Goal: Information Seeking & Learning: Learn about a topic

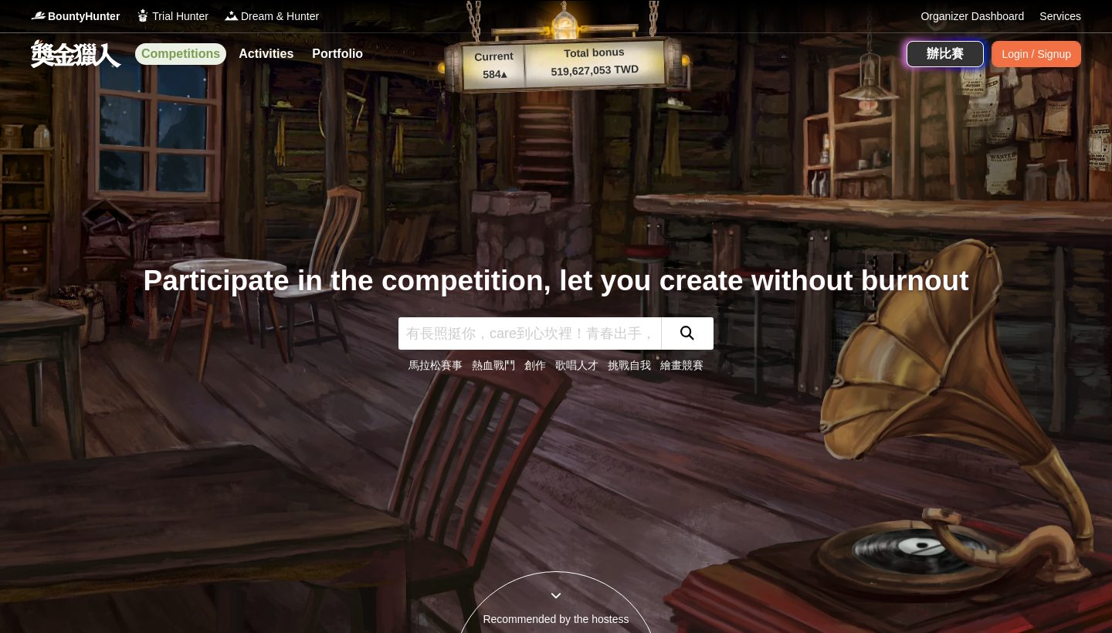
click at [198, 56] on link "Competitions" at bounding box center [180, 54] width 91 height 22
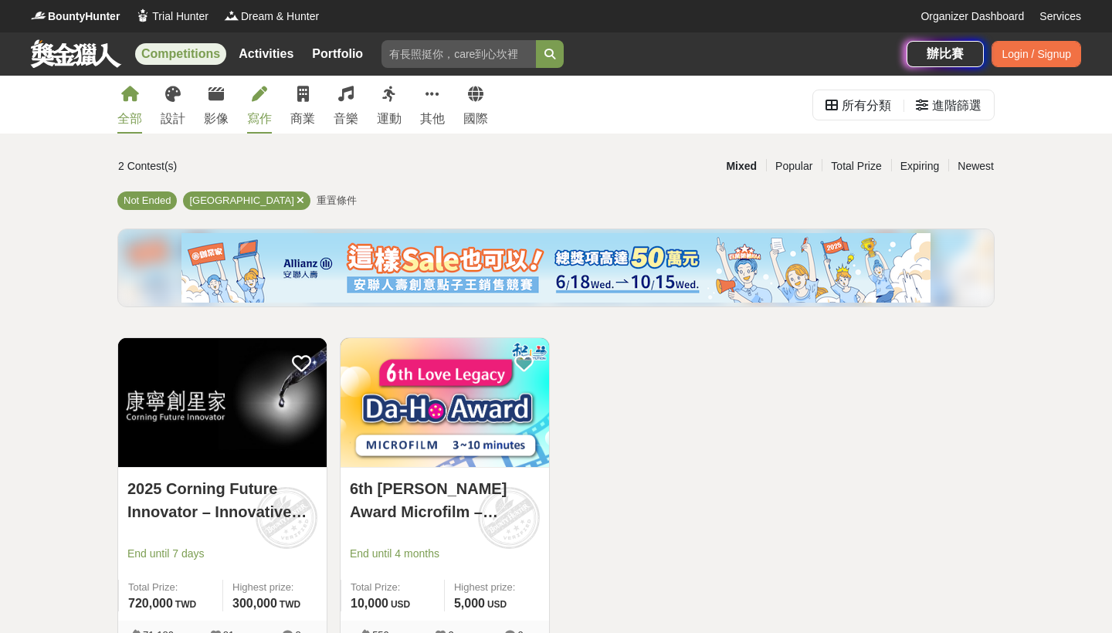
click at [262, 107] on link "寫作" at bounding box center [259, 105] width 25 height 58
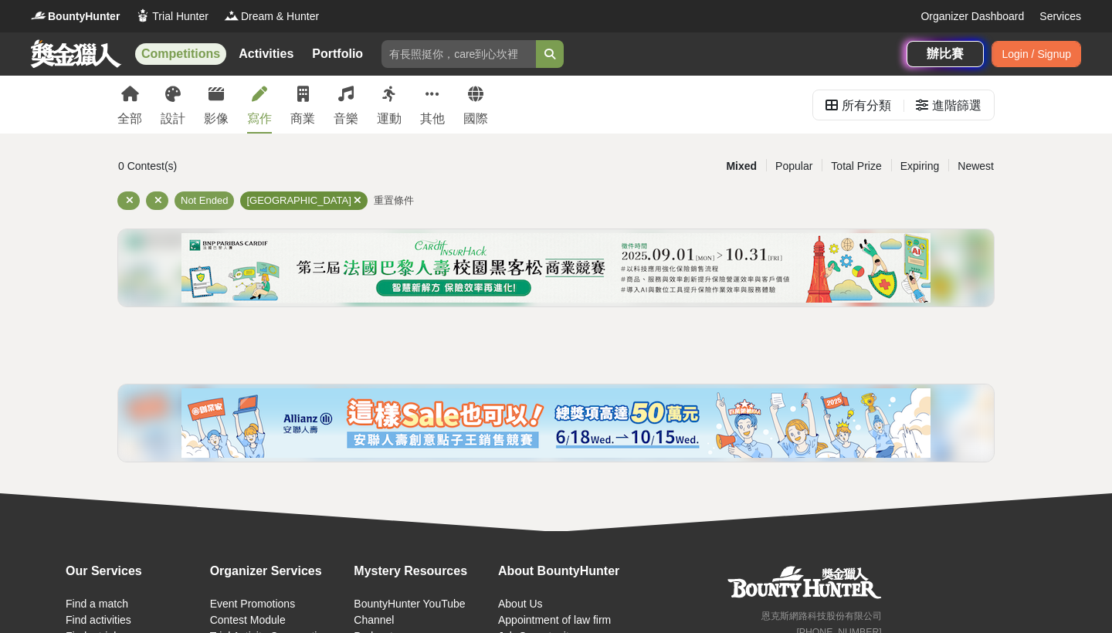
click at [354, 201] on icon at bounding box center [358, 200] width 8 height 10
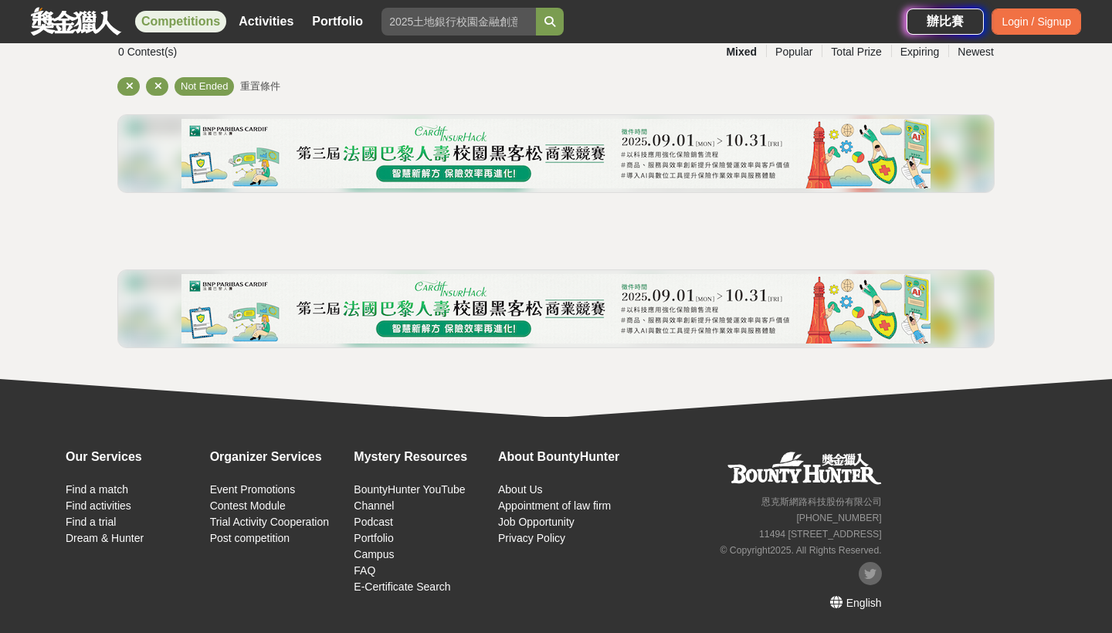
scroll to position [114, 0]
click at [159, 87] on icon at bounding box center [158, 86] width 8 height 10
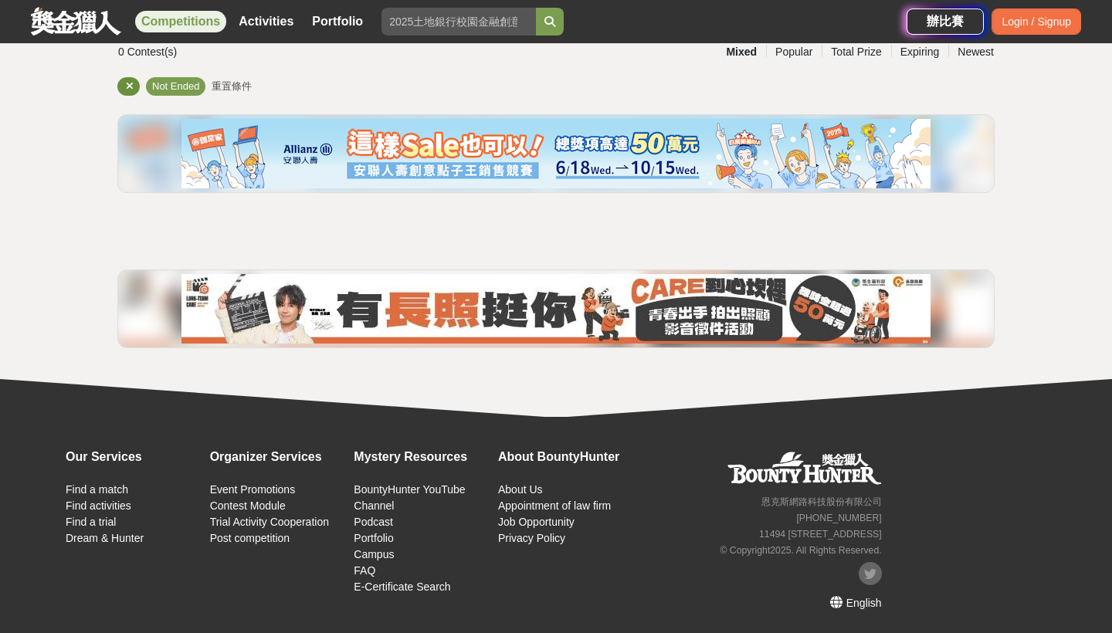
click at [129, 89] on icon at bounding box center [130, 86] width 8 height 10
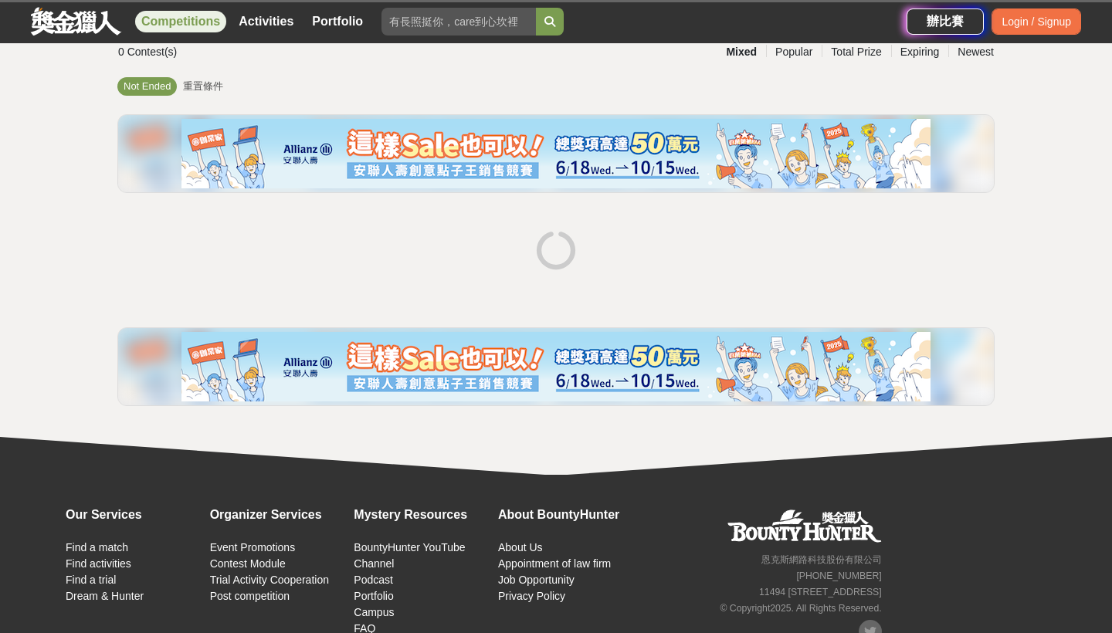
click at [129, 89] on span "Not Ended" at bounding box center [147, 86] width 47 height 12
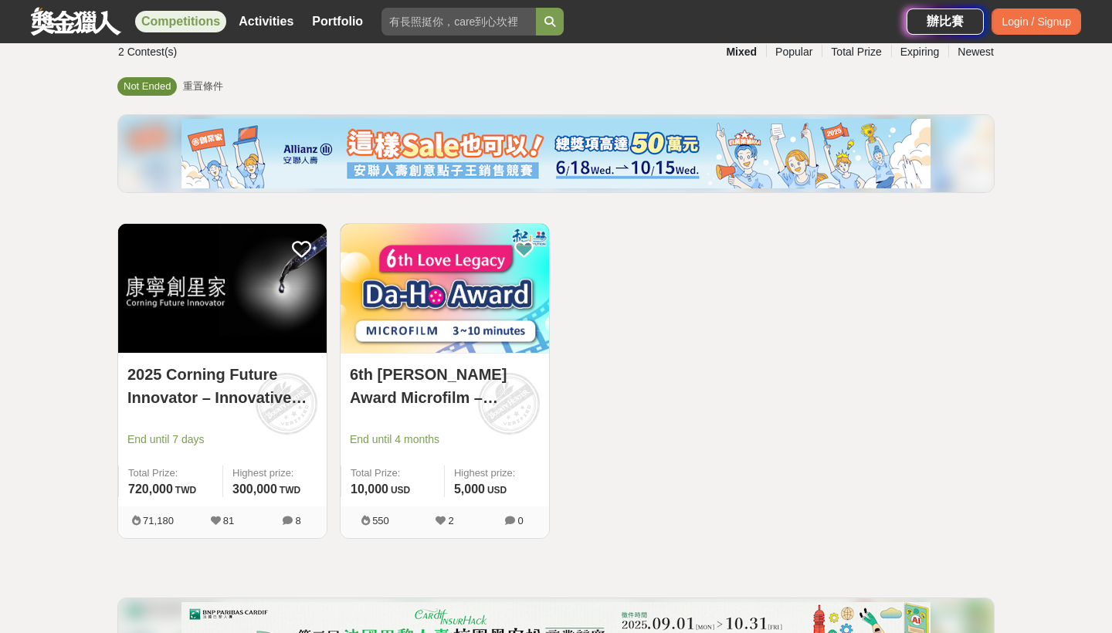
click at [162, 86] on span "Not Ended" at bounding box center [147, 86] width 47 height 12
